Goal: Task Accomplishment & Management: Complete application form

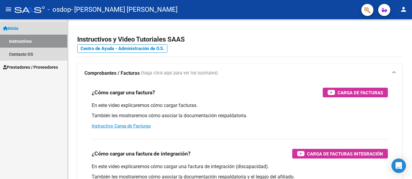
click at [27, 42] on link "Instructivos" at bounding box center [33, 41] width 67 height 13
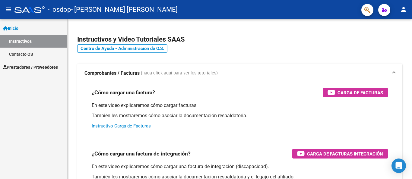
click at [26, 66] on span "Prestadores / Proveedores" at bounding box center [30, 67] width 55 height 7
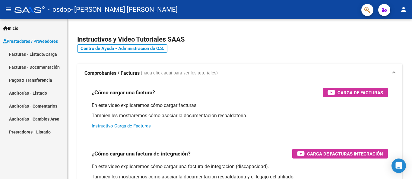
click at [45, 54] on link "Facturas - Listado/Carga" at bounding box center [33, 54] width 67 height 13
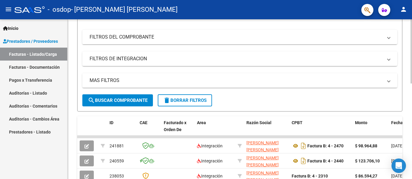
scroll to position [150, 0]
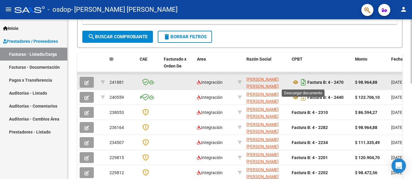
click at [303, 82] on icon "Descargar documento" at bounding box center [303, 82] width 8 height 10
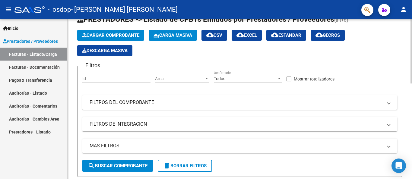
scroll to position [21, 0]
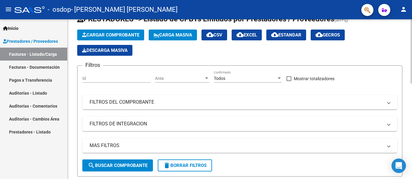
click at [103, 33] on span "Cargar Comprobante" at bounding box center [110, 34] width 57 height 5
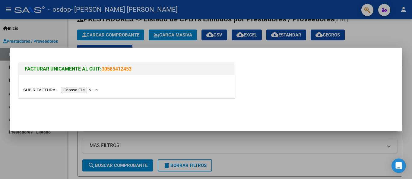
click at [86, 90] on input "file" at bounding box center [61, 90] width 76 height 6
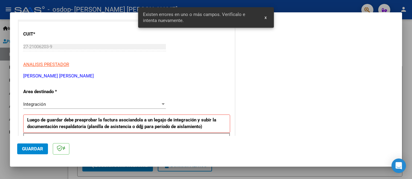
scroll to position [67, 0]
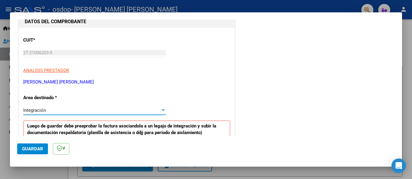
click at [162, 110] on div at bounding box center [163, 110] width 3 height 2
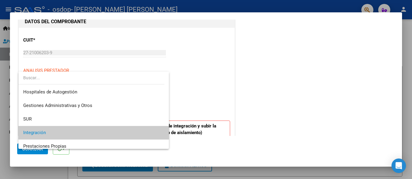
scroll to position [22, 0]
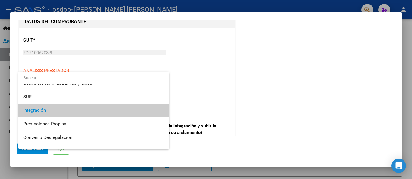
click at [50, 113] on span "Integración" at bounding box center [93, 111] width 141 height 14
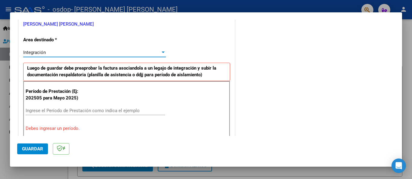
scroll to position [126, 0]
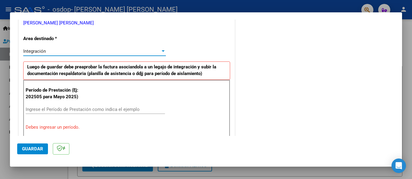
click at [56, 108] on input "Ingrese el Período de Prestación como indica el ejemplo" at bounding box center [95, 109] width 139 height 5
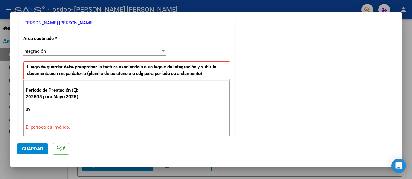
type input "0"
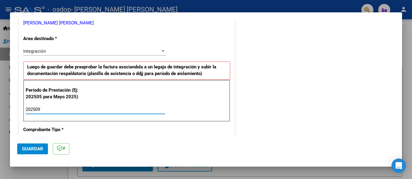
type input "202509"
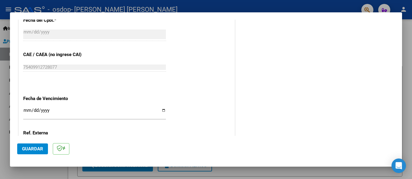
scroll to position [362, 0]
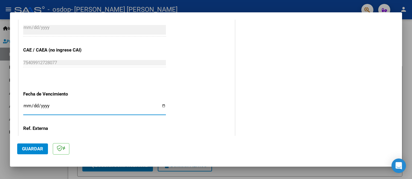
click at [160, 106] on input "Ingresar la fecha" at bounding box center [94, 108] width 143 height 10
type input "[DATE]"
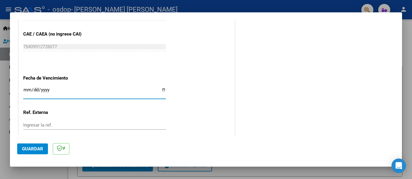
scroll to position [414, 0]
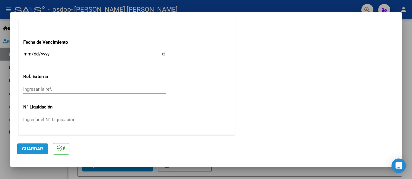
click at [35, 149] on span "Guardar" at bounding box center [32, 148] width 21 height 5
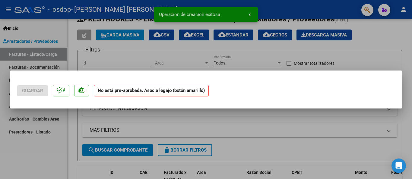
scroll to position [0, 0]
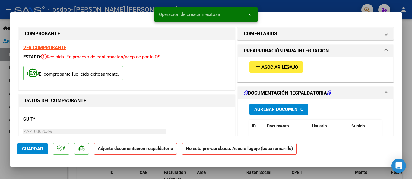
click at [279, 67] on span "Asociar Legajo" at bounding box center [279, 66] width 36 height 5
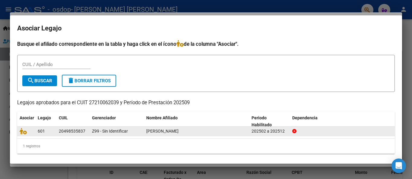
click at [114, 134] on div "Z99 - Sin Identificar" at bounding box center [116, 131] width 49 height 7
click at [88, 131] on datatable-body-cell "20498535837" at bounding box center [72, 131] width 33 height 9
click at [23, 131] on icon at bounding box center [23, 131] width 7 height 7
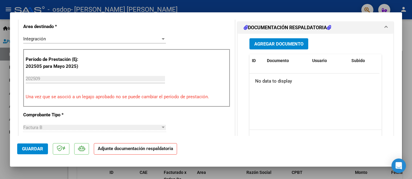
scroll to position [152, 0]
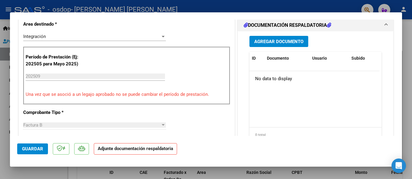
click at [282, 42] on span "Agregar Documento" at bounding box center [278, 41] width 49 height 5
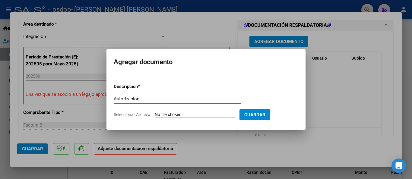
type input "Autorizacion"
click at [192, 115] on input "Seleccionar Archivo" at bounding box center [195, 115] width 80 height 6
type input "C:\fakepath\Autorización [PERSON_NAME] 2025.pdf"
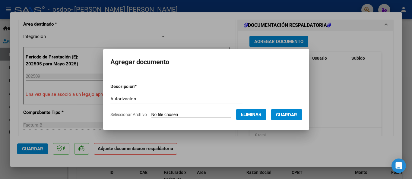
click at [292, 113] on span "Guardar" at bounding box center [286, 114] width 21 height 5
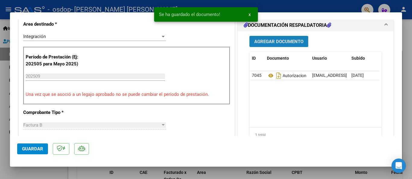
click at [279, 39] on span "Agregar Documento" at bounding box center [278, 41] width 49 height 5
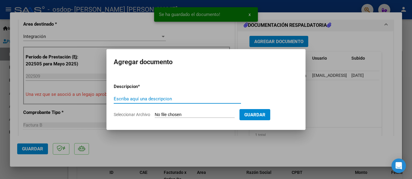
click at [154, 99] on input "Escriba aquí una descripcion" at bounding box center [177, 98] width 127 height 5
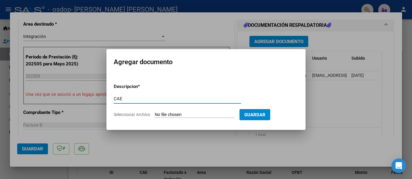
type input "CAE"
click at [187, 111] on form "Descripcion * CAE Escriba aquí una descripcion Seleccionar Archivo Guardar" at bounding box center [206, 101] width 184 height 44
click at [187, 113] on input "Seleccionar Archivo" at bounding box center [195, 115] width 80 height 6
type input "C:\fakepath\CAE 2482.pdf"
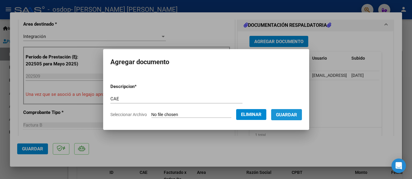
click at [289, 112] on span "Guardar" at bounding box center [286, 114] width 21 height 5
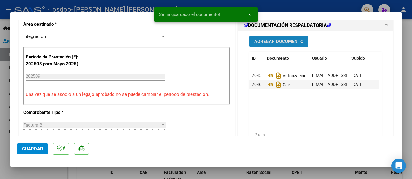
click at [277, 43] on span "Agregar Documento" at bounding box center [278, 41] width 49 height 5
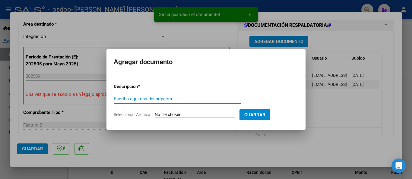
click at [152, 99] on input "Escriba aquí una descripcion" at bounding box center [177, 98] width 127 height 5
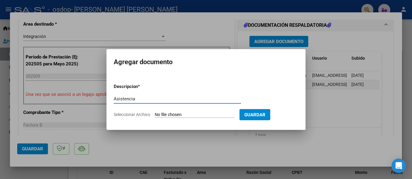
type input "Asistencia"
click at [195, 114] on input "Seleccionar Archivo" at bounding box center [195, 115] width 80 height 6
type input "C:\fakepath\[PERSON_NAME] 09-25.pdf"
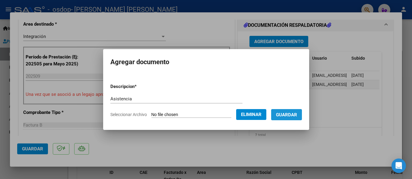
click at [294, 114] on span "Guardar" at bounding box center [286, 114] width 21 height 5
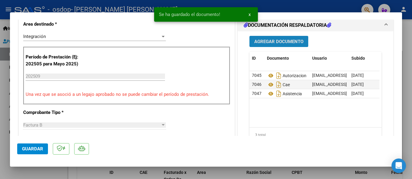
click at [271, 45] on button "Agregar Documento" at bounding box center [278, 41] width 59 height 11
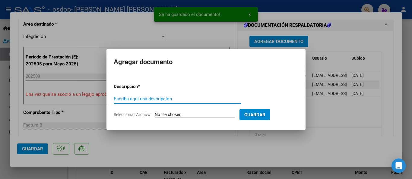
click at [144, 98] on input "Escriba aquí una descripcion" at bounding box center [177, 98] width 127 height 5
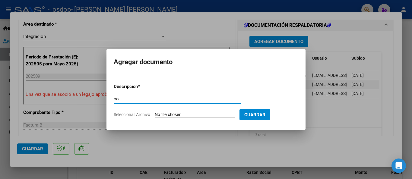
type input "c"
type input "Constancia CUIT"
click at [184, 112] on input "Seleccionar Archivo" at bounding box center [195, 115] width 80 height 6
type input "C:\fakepath\CONSTANCIA CUIT 10-25.pdf"
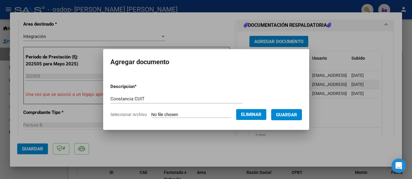
click at [293, 116] on span "Guardar" at bounding box center [286, 114] width 21 height 5
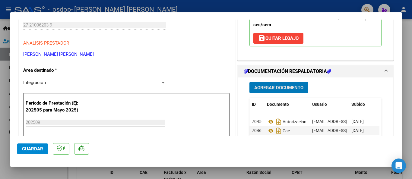
scroll to position [106, 0]
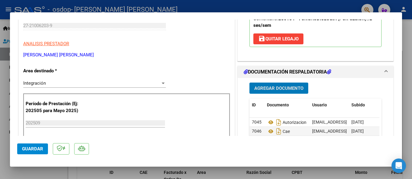
click at [284, 88] on span "Agregar Documento" at bounding box center [278, 88] width 49 height 5
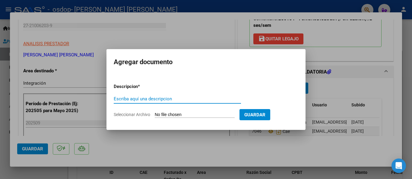
click at [148, 99] on input "Escriba aquí una descripcion" at bounding box center [177, 98] width 127 height 5
type input "Factura"
click at [182, 115] on input "Seleccionar Archivo" at bounding box center [195, 115] width 80 height 6
type input "C:\fakepath\27210062039_006_00004_00002482.pdf"
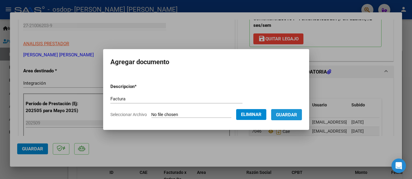
click at [292, 116] on span "Guardar" at bounding box center [286, 114] width 21 height 5
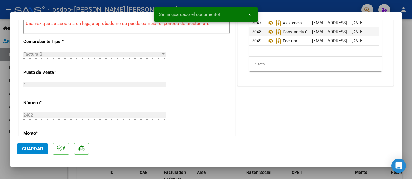
scroll to position [246, 0]
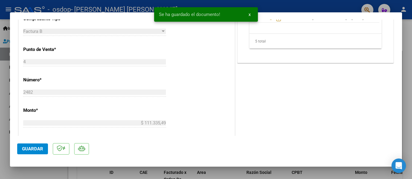
click at [28, 149] on span "Guardar" at bounding box center [32, 148] width 21 height 5
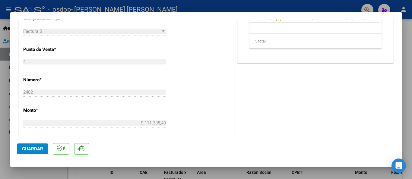
click at [38, 149] on span "Guardar" at bounding box center [32, 148] width 21 height 5
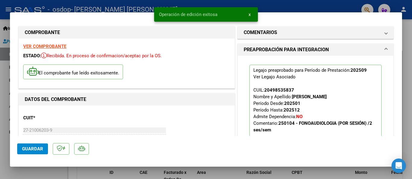
scroll to position [0, 0]
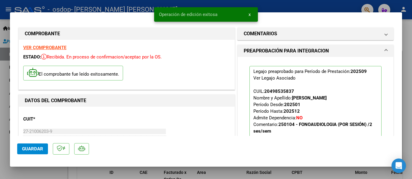
click at [2, 72] on div at bounding box center [206, 89] width 412 height 179
type input "$ 0,00"
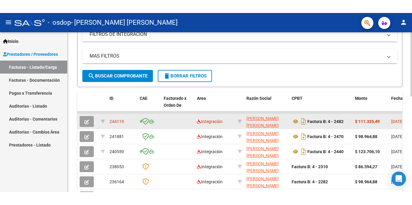
scroll to position [139, 0]
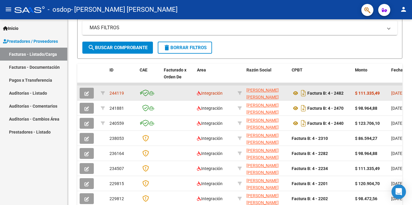
click at [384, 96] on div "$ 111.335,49" at bounding box center [370, 93] width 31 height 7
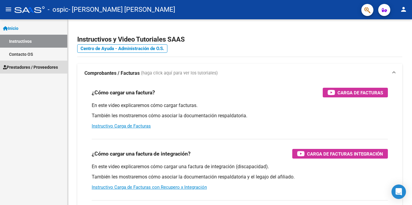
click at [31, 67] on span "Prestadores / Proveedores" at bounding box center [30, 67] width 55 height 7
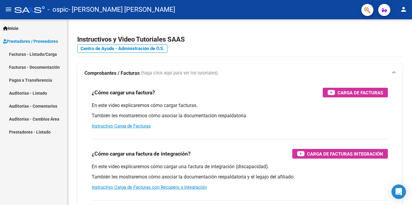
click at [38, 54] on link "Facturas - Listado/Carga" at bounding box center [33, 54] width 67 height 13
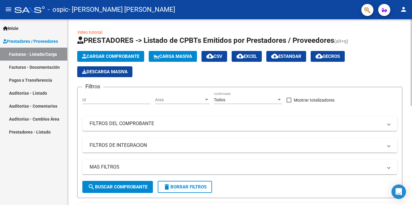
click at [112, 55] on span "Cargar Comprobante" at bounding box center [110, 56] width 57 height 5
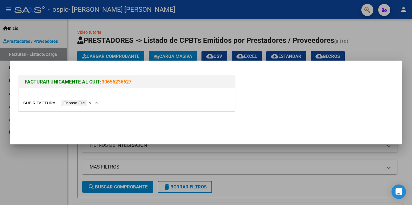
click at [86, 103] on input "file" at bounding box center [61, 103] width 76 height 6
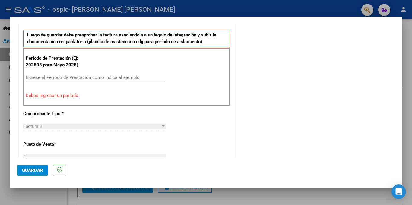
scroll to position [159, 0]
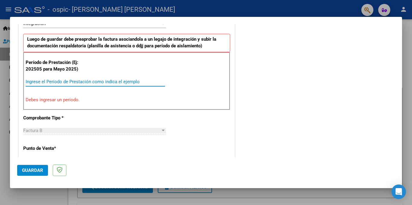
click at [59, 82] on input "Ingrese el Período de Prestación como indica el ejemplo" at bounding box center [95, 81] width 139 height 5
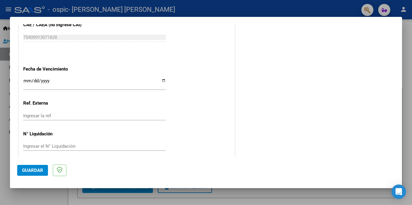
scroll to position [397, 0]
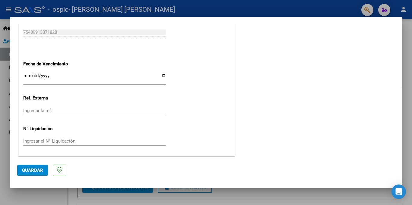
type input "202509"
click at [33, 171] on span "Guardar" at bounding box center [32, 170] width 21 height 5
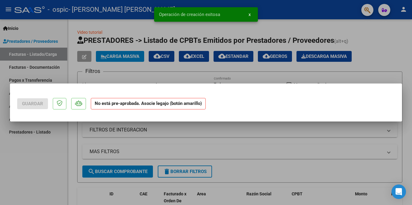
scroll to position [0, 0]
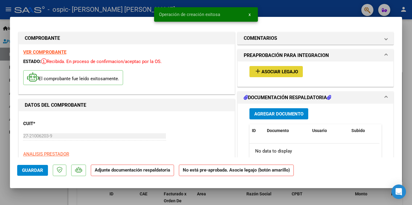
click at [278, 71] on span "Asociar Legajo" at bounding box center [279, 71] width 36 height 5
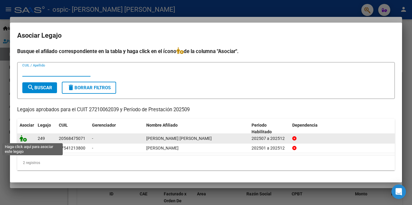
click at [23, 140] on icon at bounding box center [23, 138] width 7 height 7
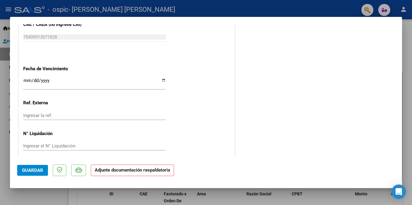
scroll to position [406, 0]
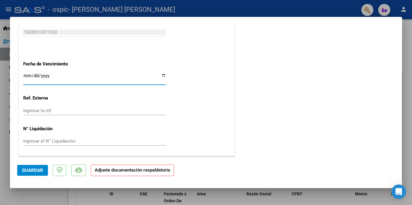
click at [161, 75] on input "Ingresar la fecha" at bounding box center [94, 78] width 143 height 10
type input "[DATE]"
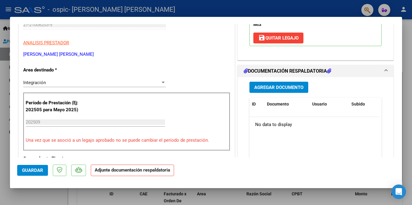
scroll to position [112, 0]
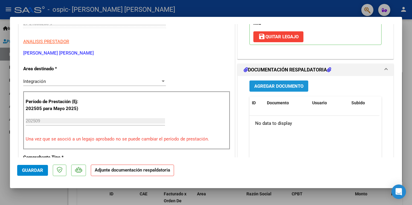
click at [280, 89] on span "Agregar Documento" at bounding box center [278, 85] width 49 height 5
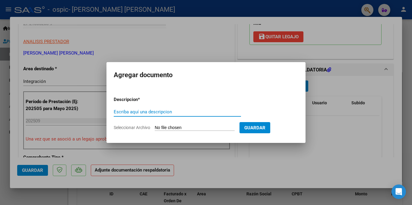
click at [134, 112] on input "Escriba aquí una descripcion" at bounding box center [177, 111] width 127 height 5
type input "Autorizacion"
click at [172, 127] on input "Seleccionar Archivo" at bounding box center [195, 128] width 80 height 6
type input "C:\fakepath\Autorización Baldassare 2025.pdf"
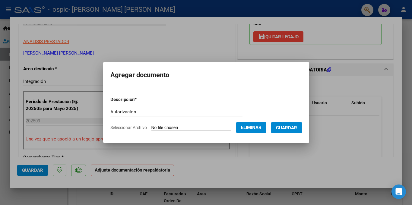
click at [302, 124] on button "Guardar" at bounding box center [286, 127] width 31 height 11
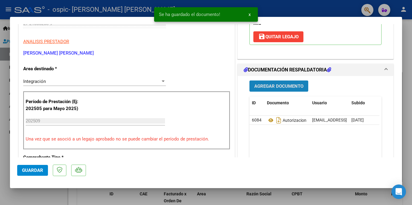
click at [273, 89] on span "Agregar Documento" at bounding box center [278, 85] width 49 height 5
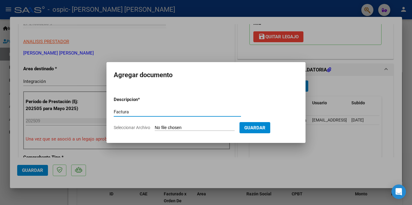
type input "Factura"
click at [165, 126] on input "Seleccionar Archivo" at bounding box center [195, 128] width 80 height 6
type input "C:\fakepath\27210062039_006_00004_00002483.pdf"
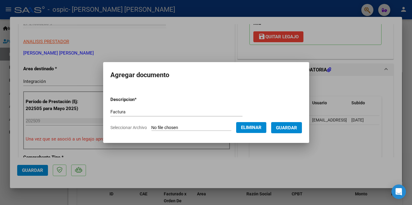
click at [297, 126] on span "Guardar" at bounding box center [286, 127] width 21 height 5
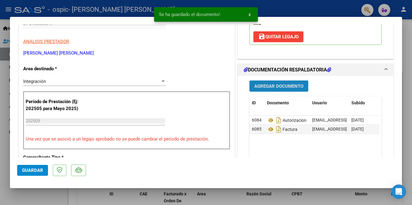
click at [279, 89] on span "Agregar Documento" at bounding box center [278, 85] width 49 height 5
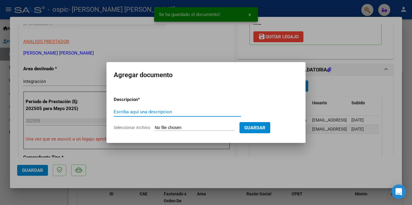
click at [152, 112] on input "Escriba aquí una descripcion" at bounding box center [177, 111] width 127 height 5
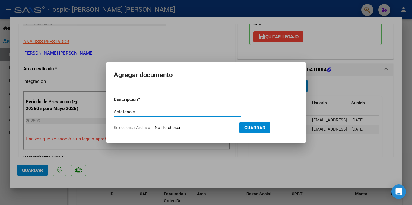
type input "Asistencia"
click at [184, 124] on form "Descripcion * Asistencia Escriba aquí una descripcion Seleccionar Archivo Guard…" at bounding box center [206, 114] width 184 height 44
click at [183, 128] on input "Seleccionar Archivo" at bounding box center [195, 128] width 80 height 6
type input "C:\fakepath\Baldassare 09-25.pdf"
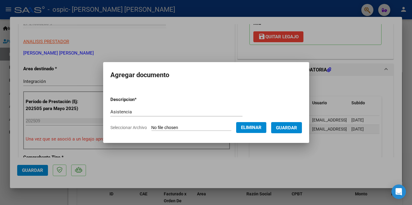
click at [292, 125] on span "Guardar" at bounding box center [286, 127] width 21 height 5
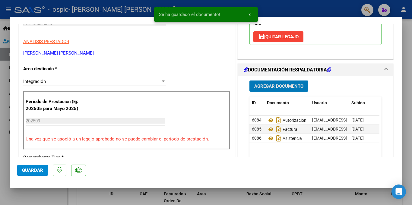
click at [28, 171] on span "Guardar" at bounding box center [32, 170] width 21 height 5
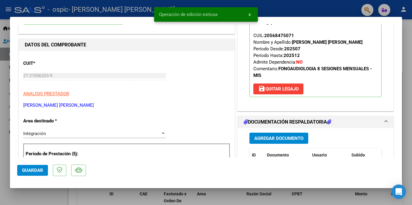
scroll to position [35, 0]
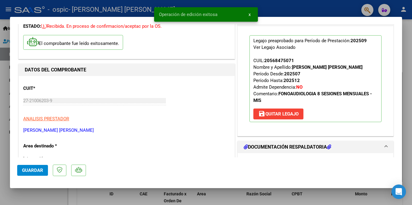
click at [0, 74] on div at bounding box center [206, 102] width 412 height 205
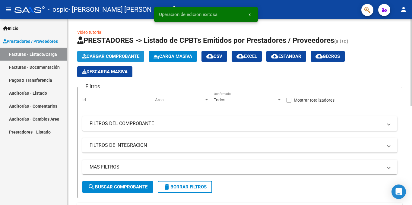
click at [108, 55] on span "Cargar Comprobante" at bounding box center [110, 56] width 57 height 5
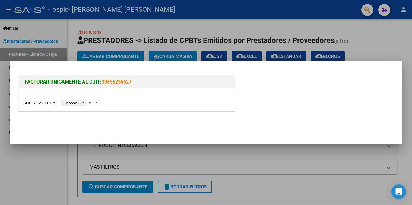
drag, startPoint x: 108, startPoint y: 55, endPoint x: 0, endPoint y: 42, distance: 108.9
click at [93, 102] on input "file" at bounding box center [61, 103] width 76 height 6
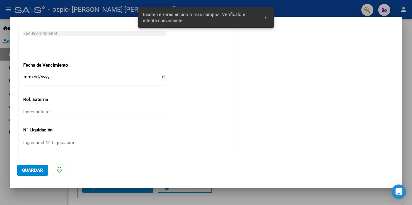
scroll to position [413, 0]
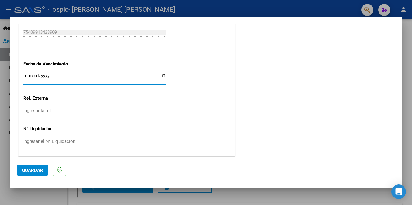
click at [161, 76] on input "Ingresar la fecha" at bounding box center [94, 78] width 143 height 10
type input "[DATE]"
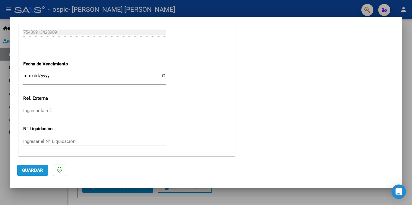
click at [29, 168] on span "Guardar" at bounding box center [32, 170] width 21 height 5
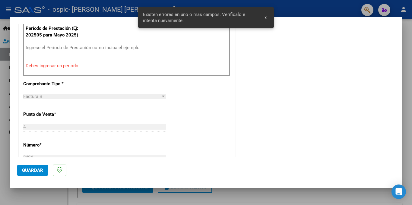
scroll to position [143, 0]
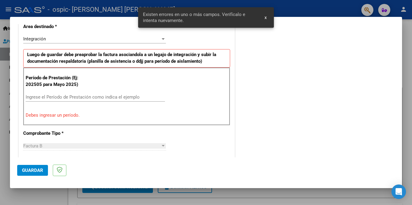
click at [45, 100] on div "Ingrese el Período de Prestación como indica el ejemplo" at bounding box center [95, 97] width 139 height 9
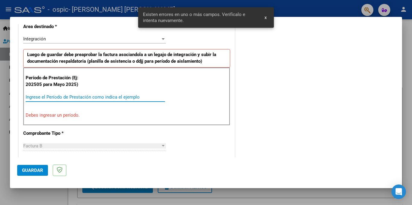
click at [44, 98] on input "Ingrese el Período de Prestación como indica el ejemplo" at bounding box center [95, 96] width 139 height 5
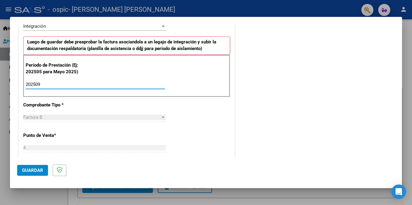
scroll to position [162, 0]
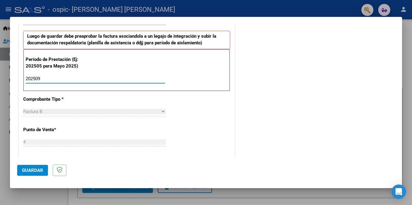
type input "202509"
click at [36, 170] on span "Guardar" at bounding box center [32, 170] width 21 height 5
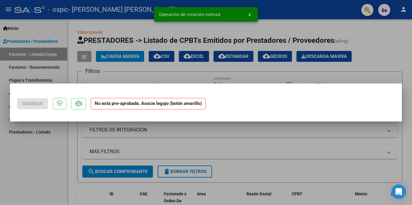
scroll to position [0, 0]
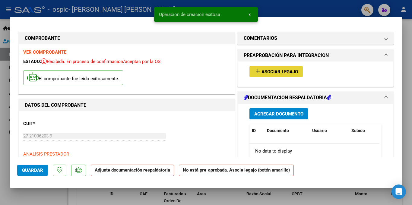
click at [276, 69] on span "Asociar Legajo" at bounding box center [279, 71] width 36 height 5
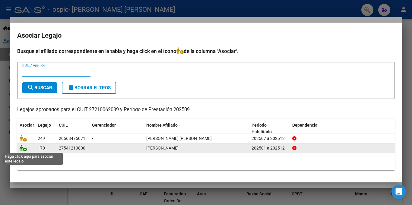
click at [22, 148] on icon at bounding box center [23, 148] width 7 height 7
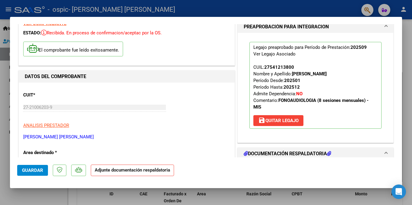
scroll to position [164, 0]
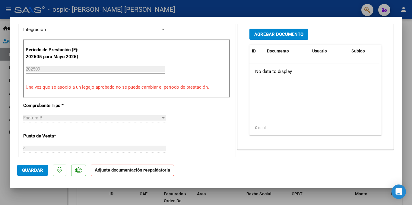
click at [273, 35] on span "Agregar Documento" at bounding box center [278, 34] width 49 height 5
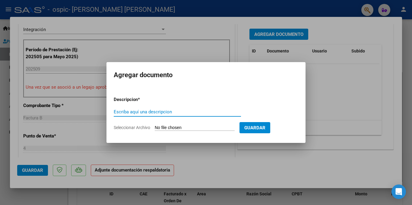
click at [138, 113] on input "Escriba aquí una descripcion" at bounding box center [177, 111] width 127 height 5
type input "f"
click at [118, 112] on input "FActura" at bounding box center [177, 111] width 127 height 5
type input "Factura"
click at [184, 126] on input "Seleccionar Archivo" at bounding box center [195, 128] width 80 height 6
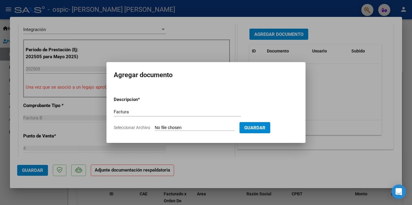
type input "C:\fakepath\27210062039_006_00004_00002484.pdf"
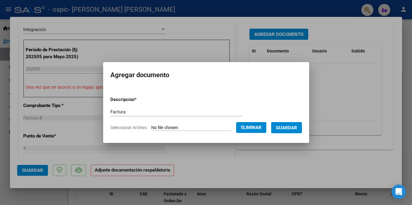
click at [288, 127] on span "Guardar" at bounding box center [286, 127] width 21 height 5
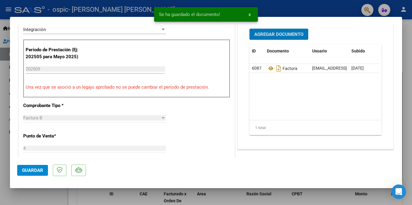
click at [282, 33] on span "Agregar Documento" at bounding box center [278, 34] width 49 height 5
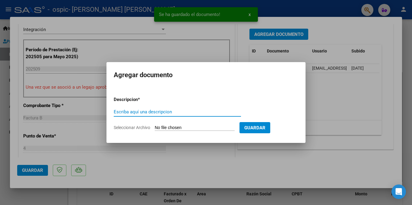
click at [143, 112] on input "Escriba aquí una descripcion" at bounding box center [177, 111] width 127 height 5
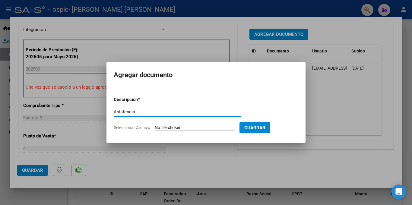
type input "Asistencia"
click at [181, 128] on input "Seleccionar Archivo" at bounding box center [195, 128] width 80 height 6
type input "C:\fakepath\Broya 09-26.pdf"
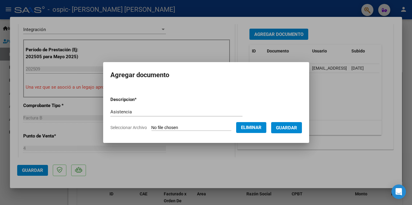
click at [292, 128] on span "Guardar" at bounding box center [286, 127] width 21 height 5
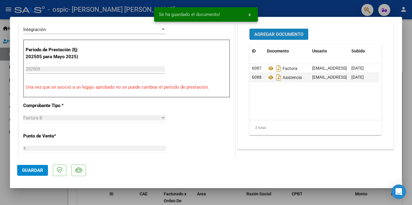
click at [285, 34] on span "Agregar Documento" at bounding box center [278, 34] width 49 height 5
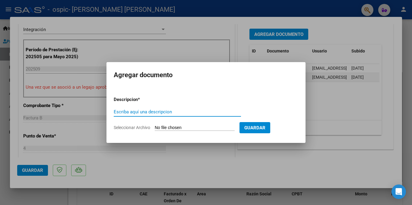
click at [137, 112] on input "Escriba aquí una descripcion" at bounding box center [177, 111] width 127 height 5
type input "Autorizacion"
click at [187, 127] on input "Seleccionar Archivo" at bounding box center [195, 128] width 80 height 6
type input "C:\fakepath\Autorización Broya 2025.pdf"
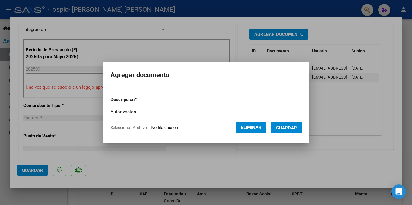
click at [297, 126] on span "Guardar" at bounding box center [286, 127] width 21 height 5
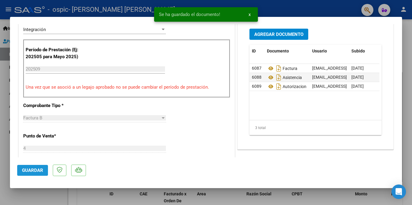
click at [32, 172] on span "Guardar" at bounding box center [32, 170] width 21 height 5
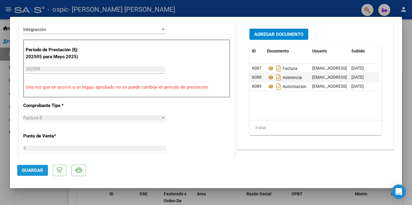
click at [30, 171] on span "Guardar" at bounding box center [32, 170] width 21 height 5
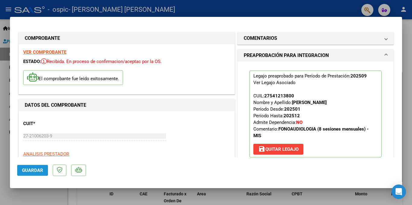
click at [31, 167] on button "Guardar" at bounding box center [32, 170] width 31 height 11
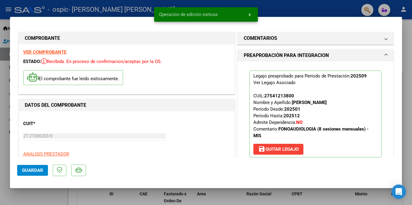
click at [6, 80] on div at bounding box center [206, 102] width 412 height 205
type input "$ 0,00"
